Goal: Information Seeking & Learning: Find specific fact

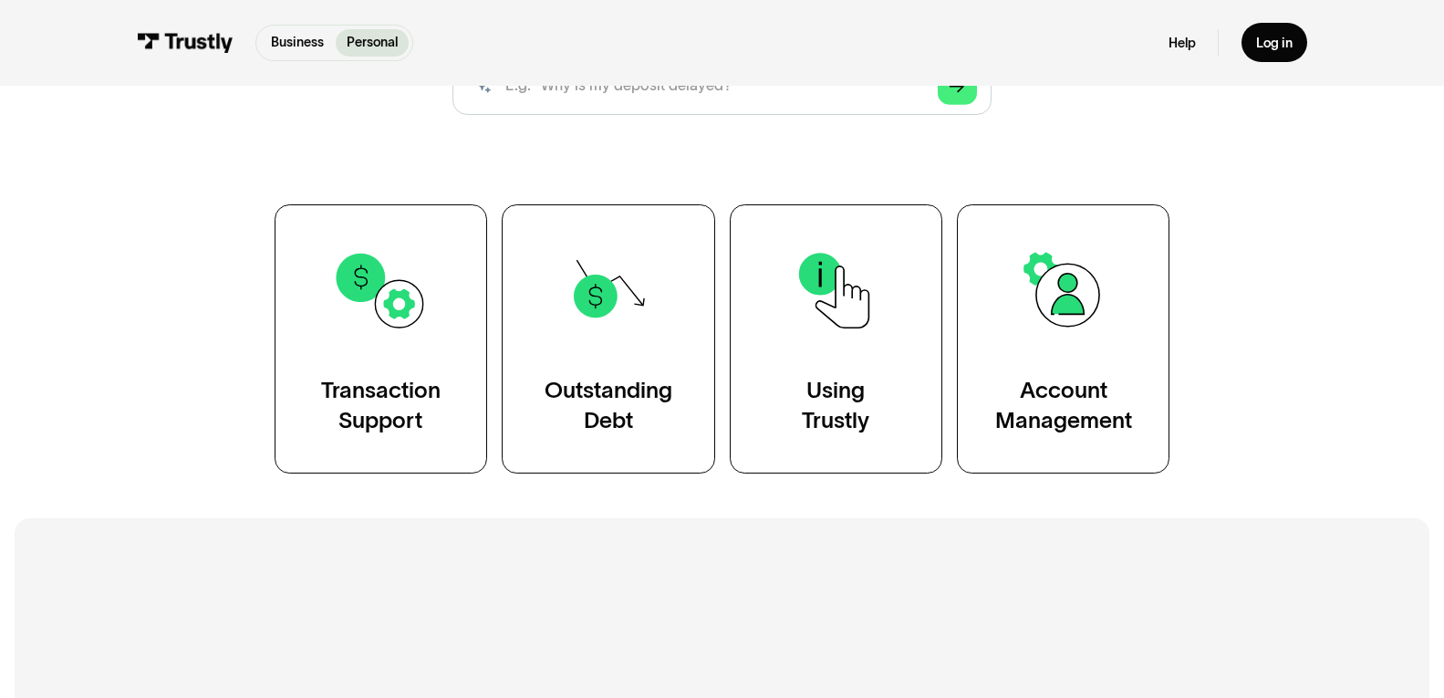
scroll to position [277, 0]
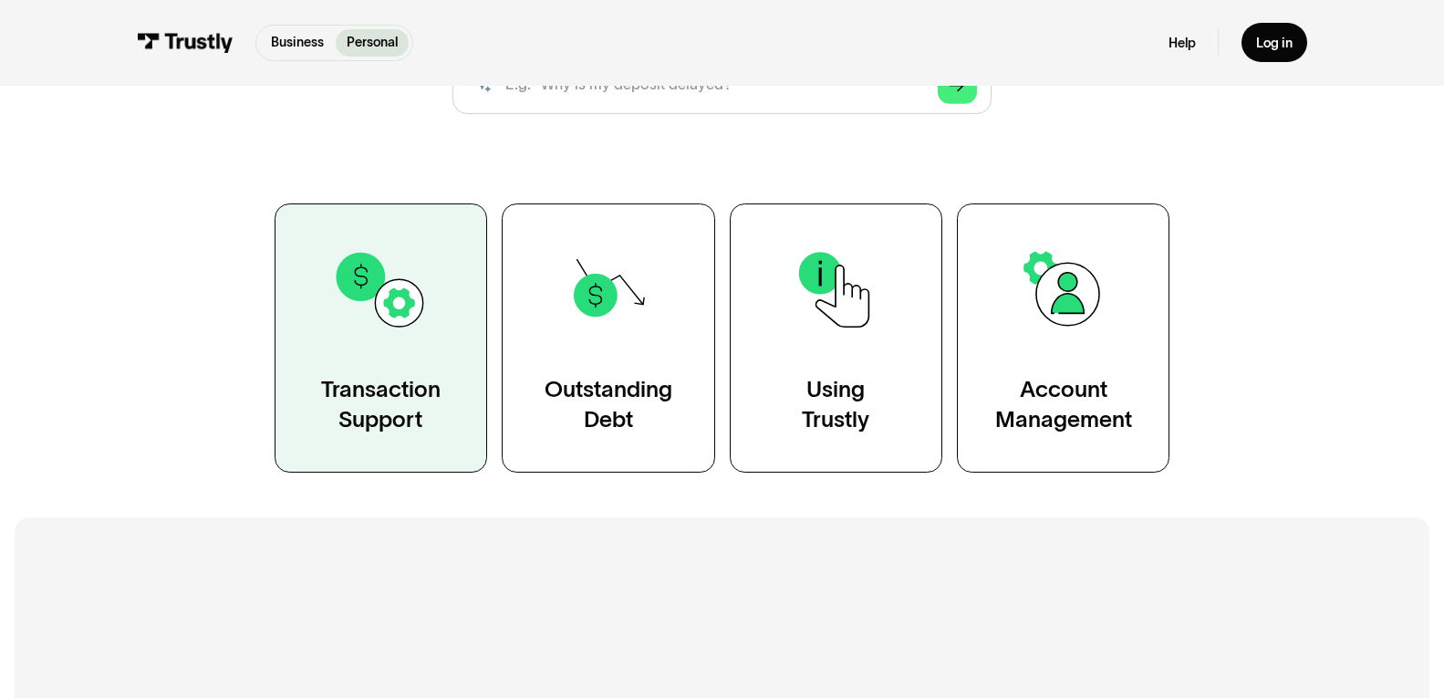
click at [418, 328] on img at bounding box center [380, 290] width 97 height 97
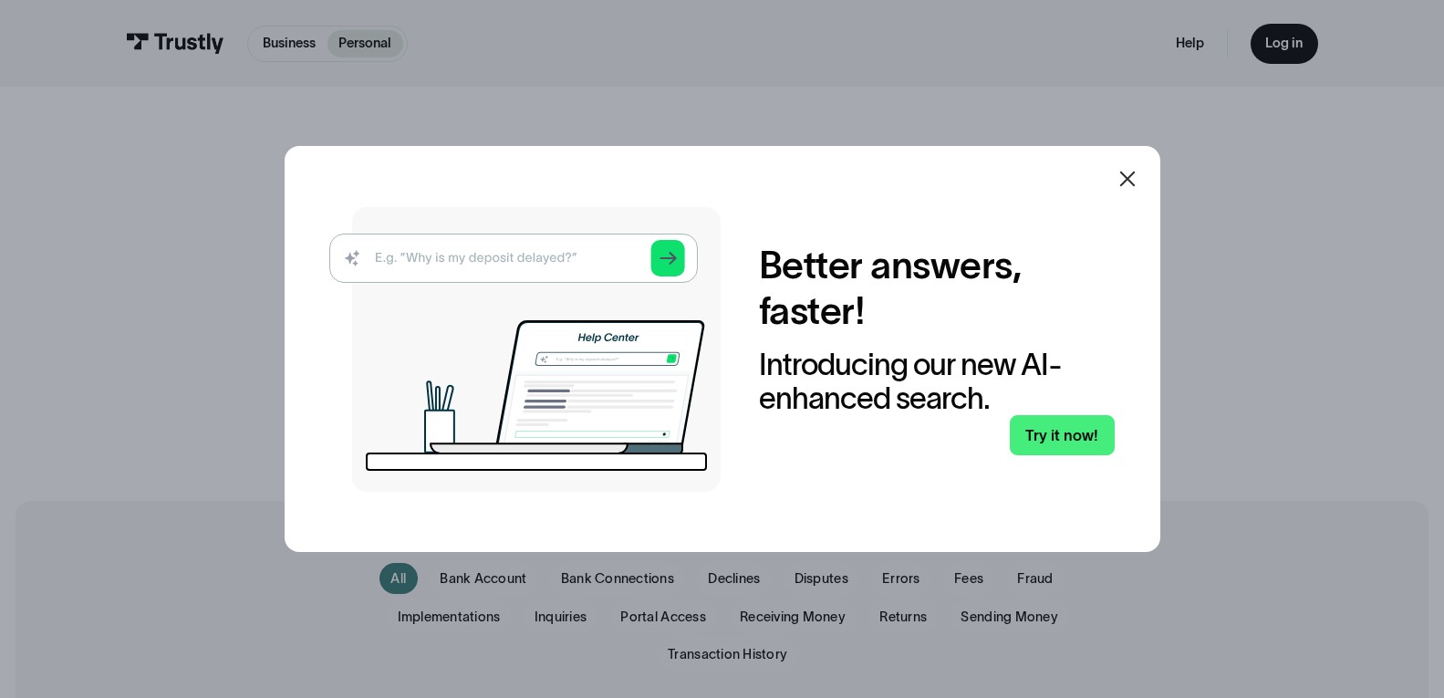
click at [446, 263] on img at bounding box center [524, 349] width 391 height 285
click at [466, 261] on img at bounding box center [524, 349] width 391 height 285
drag, startPoint x: 466, startPoint y: 261, endPoint x: 551, endPoint y: 262, distance: 84.8
click at [551, 262] on img at bounding box center [524, 349] width 391 height 285
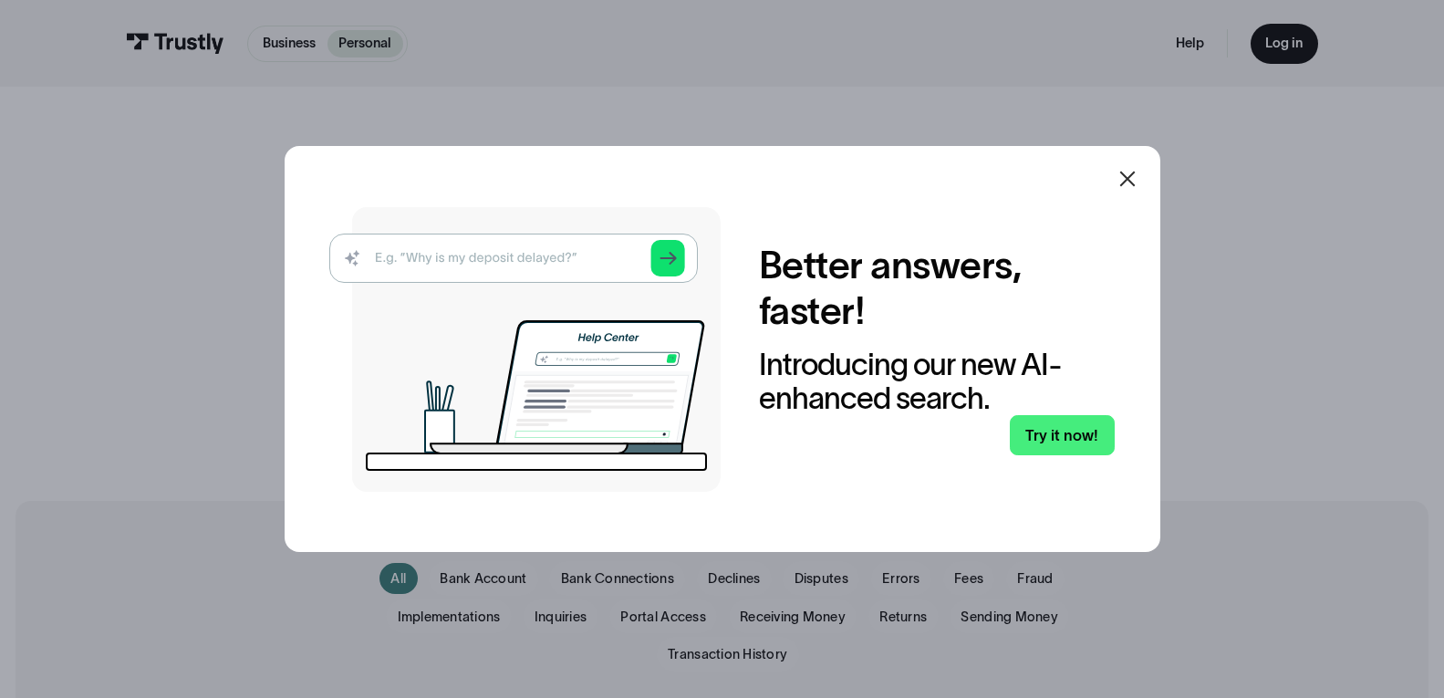
drag, startPoint x: 551, startPoint y: 262, endPoint x: 588, endPoint y: 258, distance: 37.6
click at [588, 258] on img at bounding box center [524, 349] width 391 height 285
drag, startPoint x: 588, startPoint y: 258, endPoint x: 1027, endPoint y: 402, distance: 461.7
click at [1027, 402] on div "Better answers, faster! Introducing our new AI-enhanced search. Try it now!" at bounding box center [721, 349] width 784 height 285
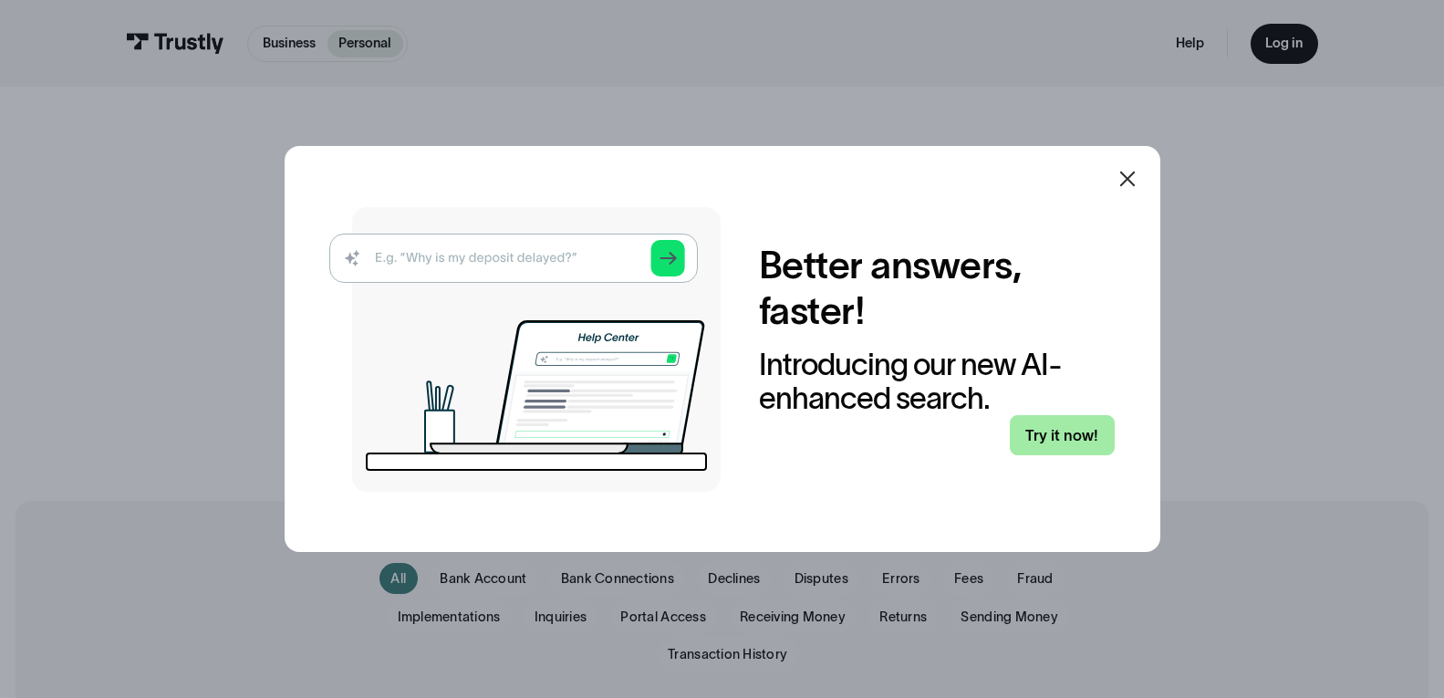
click at [1052, 422] on link "Try it now!" at bounding box center [1062, 434] width 105 height 39
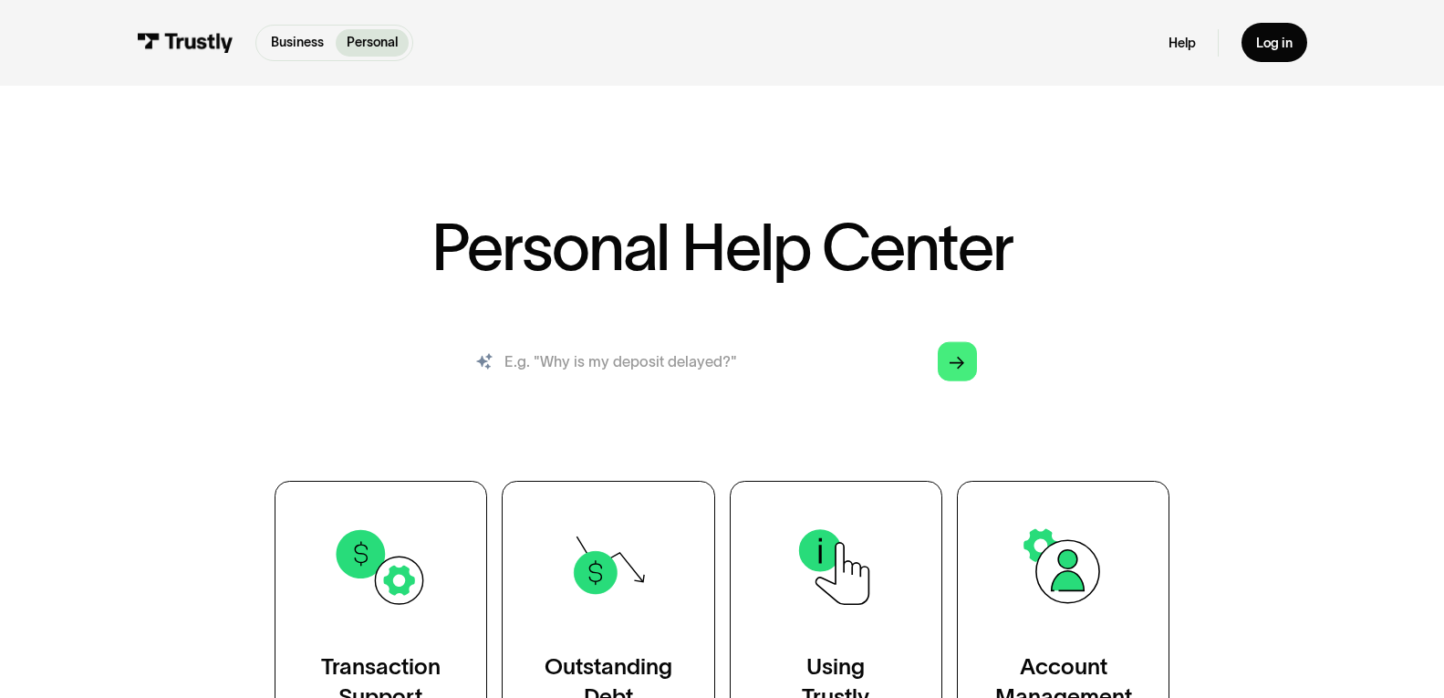
click at [698, 368] on input "search" at bounding box center [721, 361] width 539 height 59
type input "token"
click at [958, 364] on icon "Arrow Right" at bounding box center [956, 363] width 15 height 16
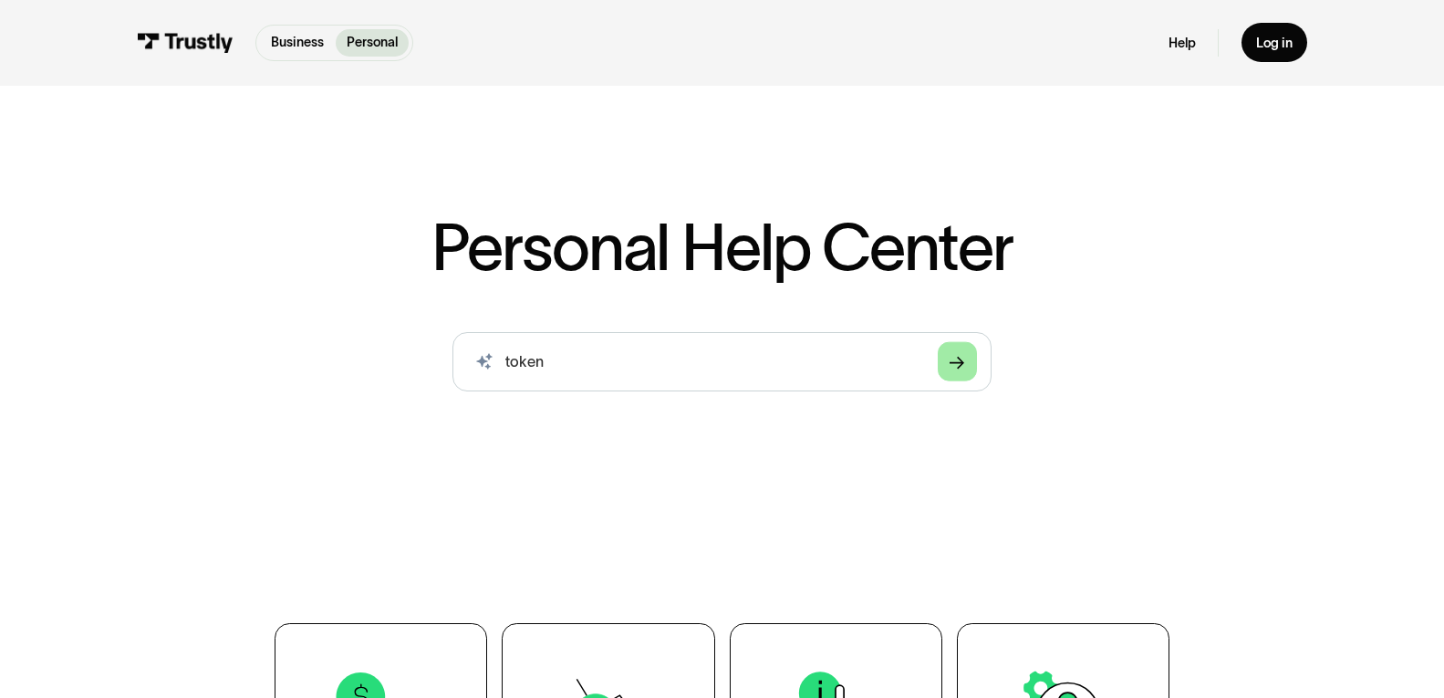
click at [958, 364] on icon "Arrow Right" at bounding box center [956, 363] width 15 height 16
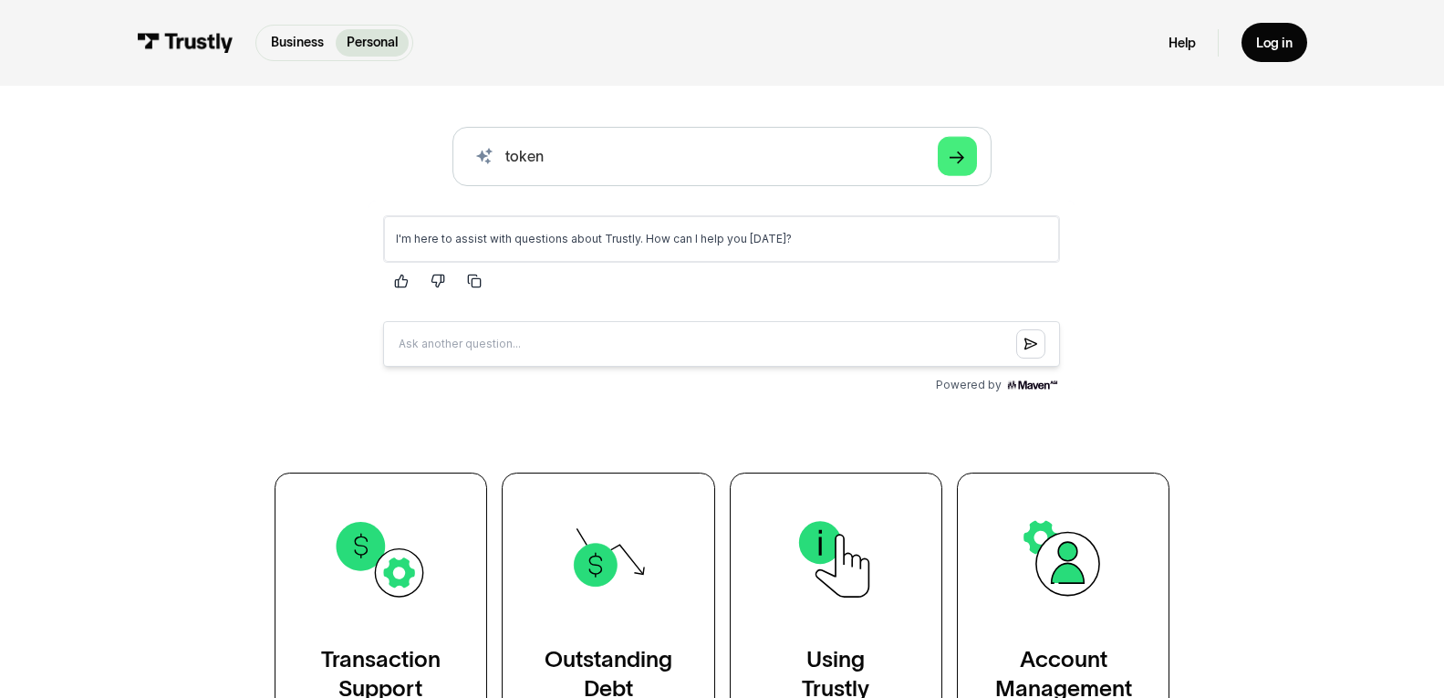
scroll to position [206, 0]
click at [687, 341] on input "Question box" at bounding box center [721, 343] width 677 height 46
type input "what is a token"
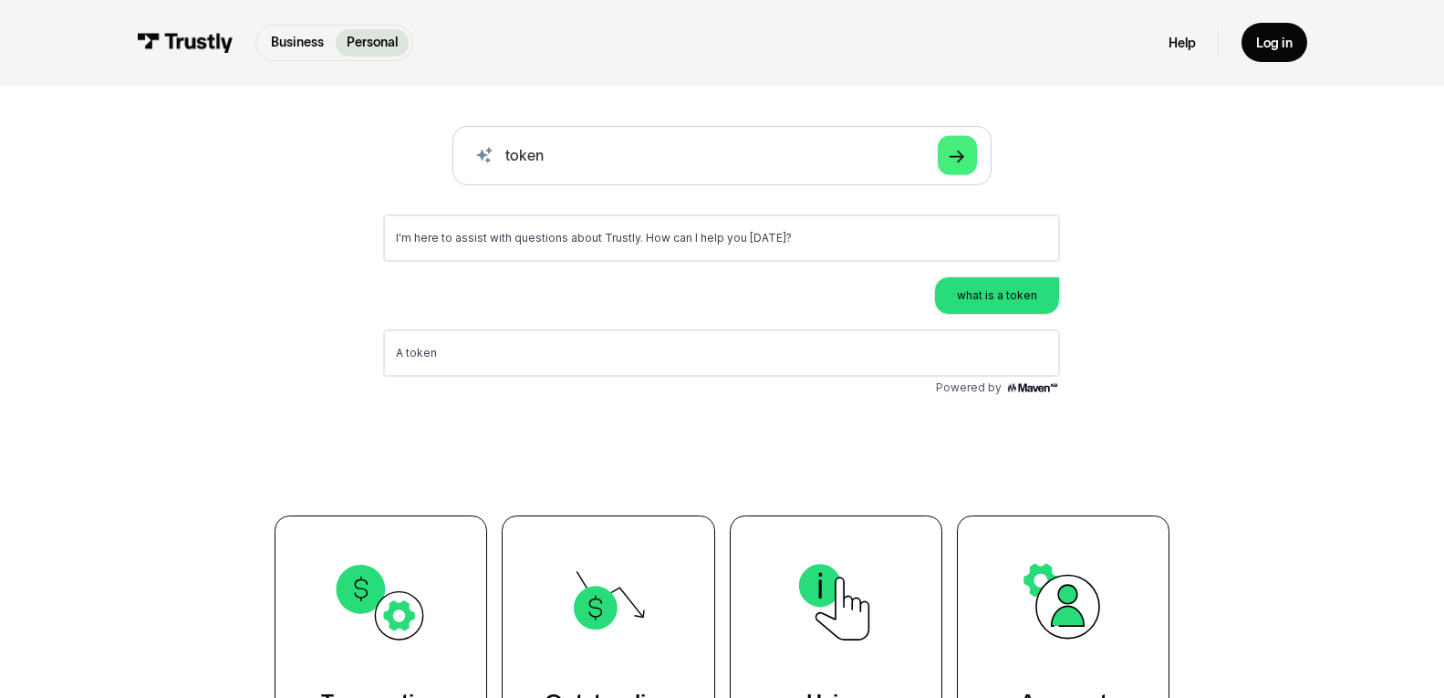
click at [688, 339] on div "A token" at bounding box center [721, 353] width 675 height 46
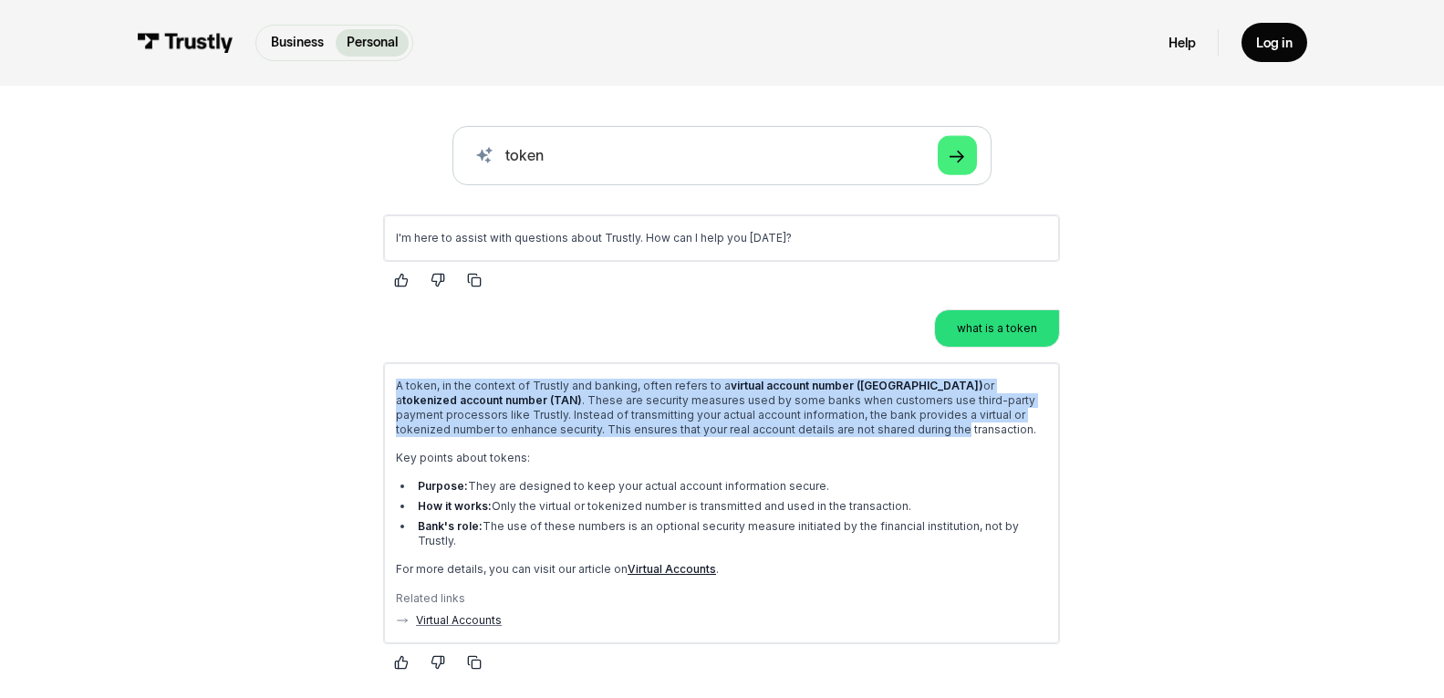
drag, startPoint x: 688, startPoint y: 339, endPoint x: 735, endPoint y: 423, distance: 96.4
click at [735, 423] on div "A token, in the context of Trustly and banking, often refers to a virtual accou…" at bounding box center [721, 503] width 675 height 280
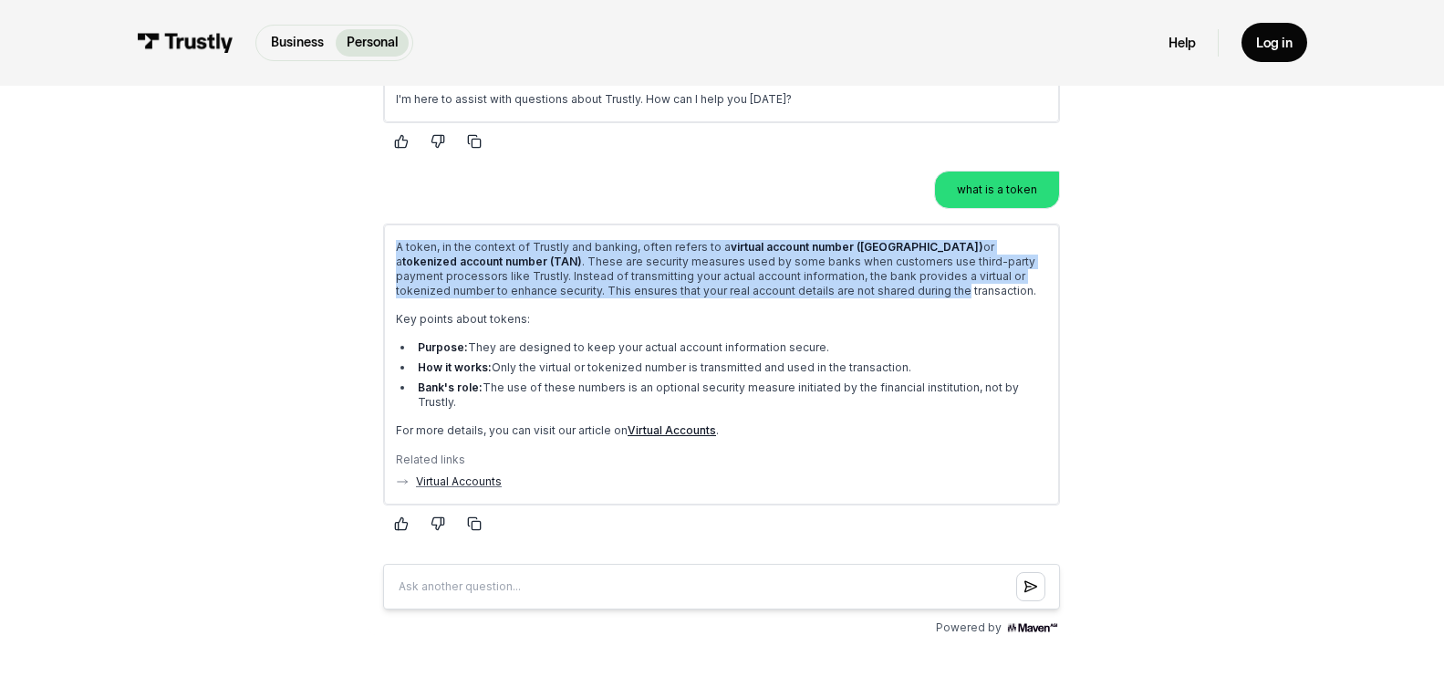
scroll to position [348, 0]
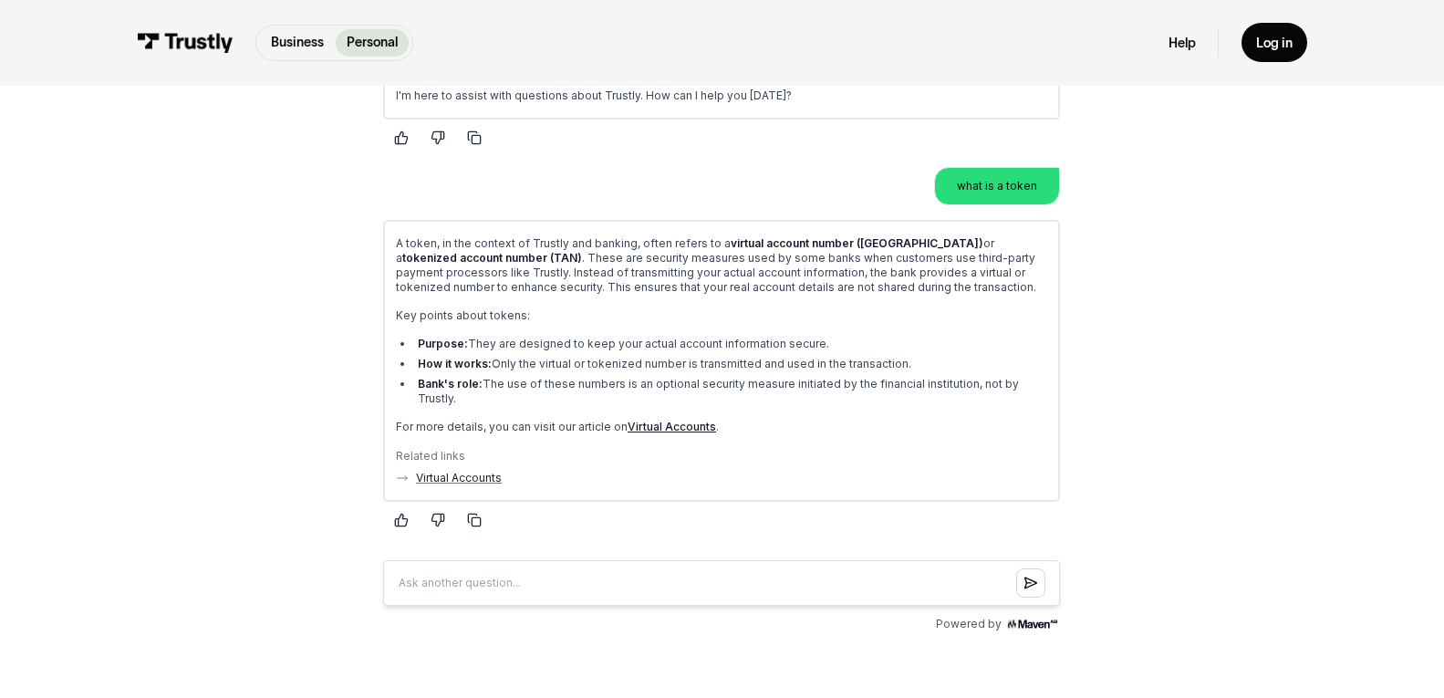
click at [727, 357] on li "How it works: Only the virtual or tokenized number is transmitted and used in t…" at bounding box center [731, 364] width 634 height 15
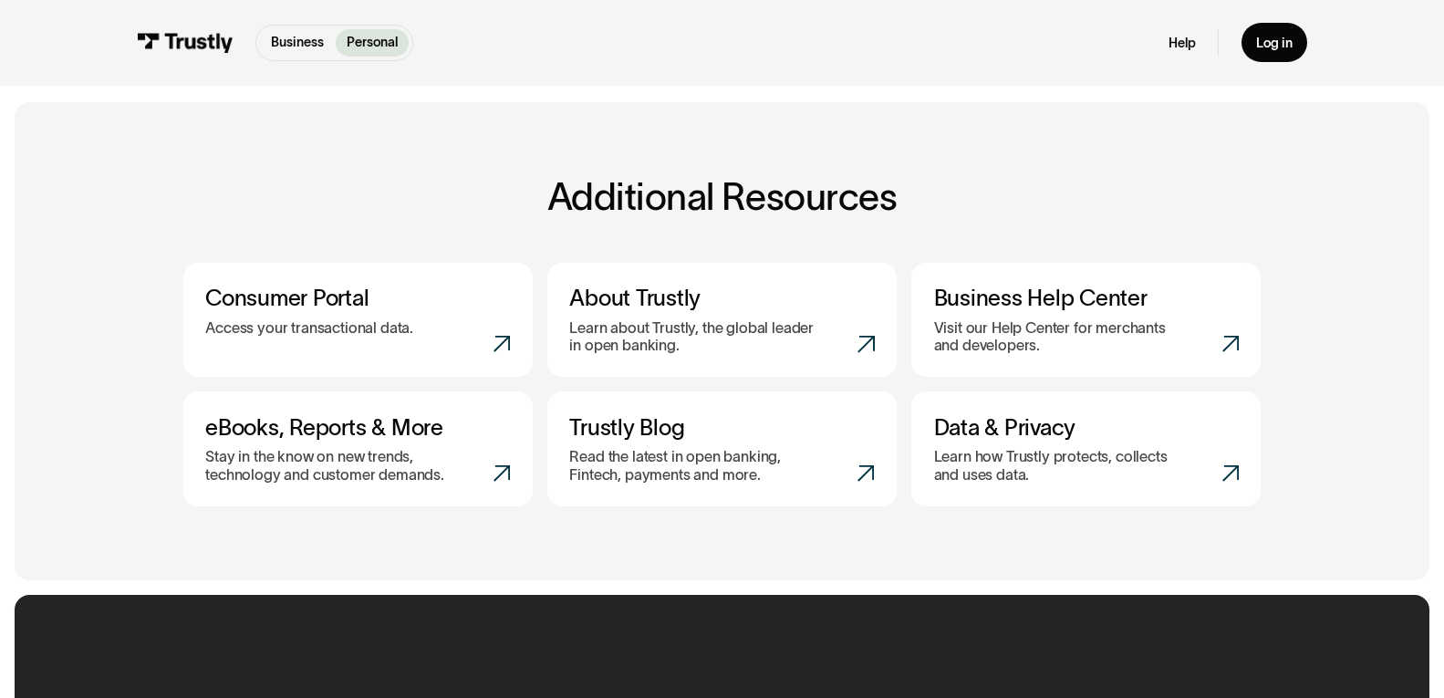
scroll to position [1270, 0]
